Goal: Transaction & Acquisition: Purchase product/service

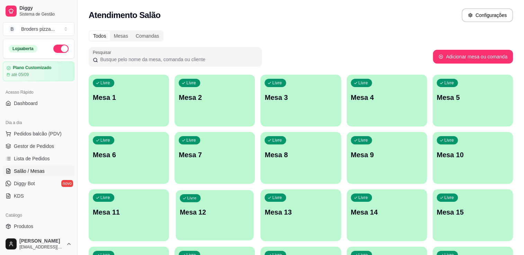
click at [207, 208] on p "Mesa 12" at bounding box center [215, 212] width 70 height 9
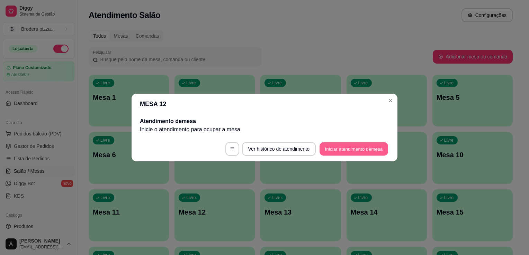
click at [340, 150] on button "Iniciar atendimento de mesa" at bounding box center [354, 150] width 69 height 14
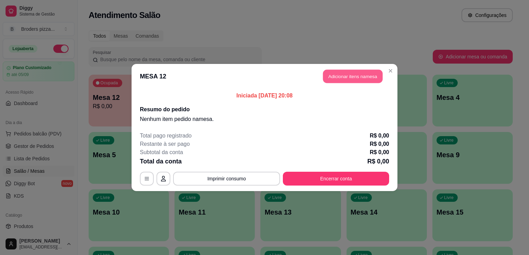
click at [340, 74] on button "Adicionar itens na mesa" at bounding box center [353, 77] width 60 height 14
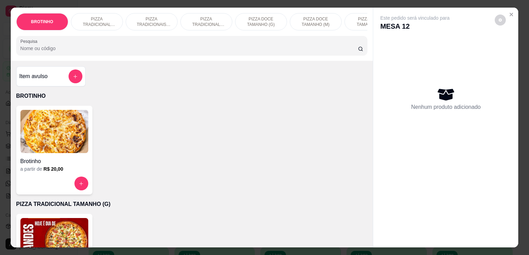
click at [70, 178] on div "Brotinho a partir de R$ 20,00" at bounding box center [54, 150] width 76 height 89
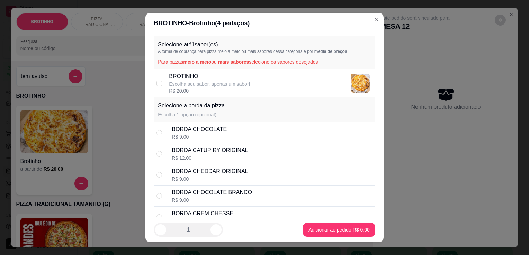
click at [222, 81] on p "Escolha seu sabor, apenas um sabor!" at bounding box center [209, 84] width 81 height 7
checkbox input "true"
click at [214, 231] on icon "increase-product-quantity" at bounding box center [216, 230] width 5 height 5
click at [160, 230] on icon "decrease-product-quantity" at bounding box center [160, 230] width 5 height 5
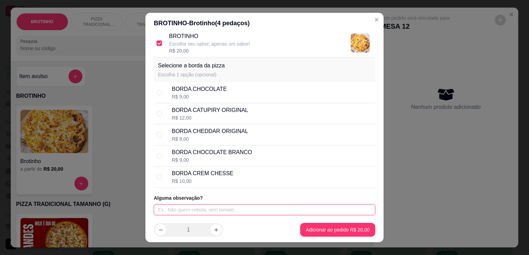
click at [278, 207] on input "text" at bounding box center [265, 210] width 222 height 11
type input "nordestina"
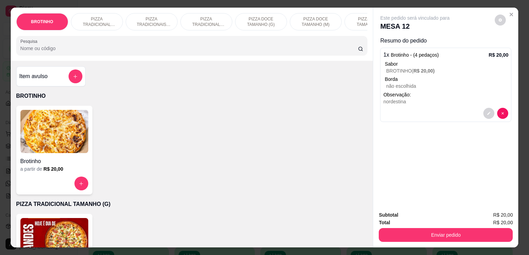
click at [46, 173] on h6 "R$ 20,00" at bounding box center [54, 169] width 20 height 7
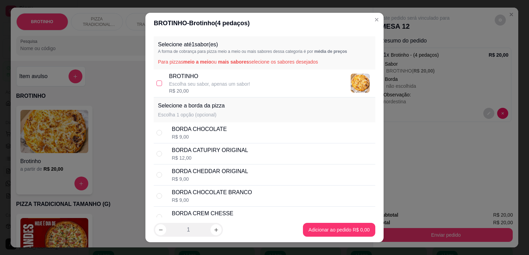
click at [156, 84] on input "checkbox" at bounding box center [159, 84] width 6 height 6
checkbox input "true"
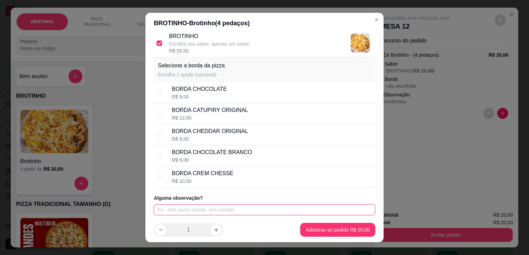
click at [226, 210] on input "text" at bounding box center [265, 210] width 222 height 11
type input "nordestina"
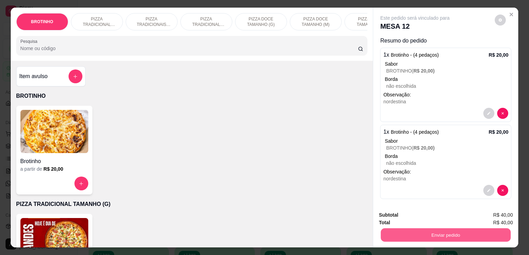
click at [400, 237] on button "Enviar pedido" at bounding box center [446, 235] width 130 height 14
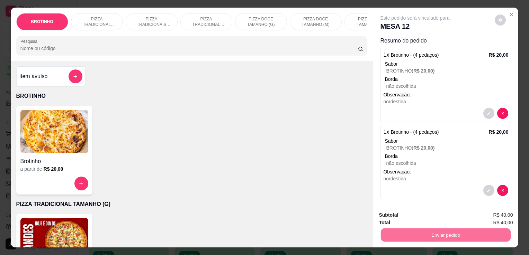
click at [393, 213] on button "Não registrar e enviar pedido" at bounding box center [423, 215] width 70 height 13
